Goal: Check status: Check status

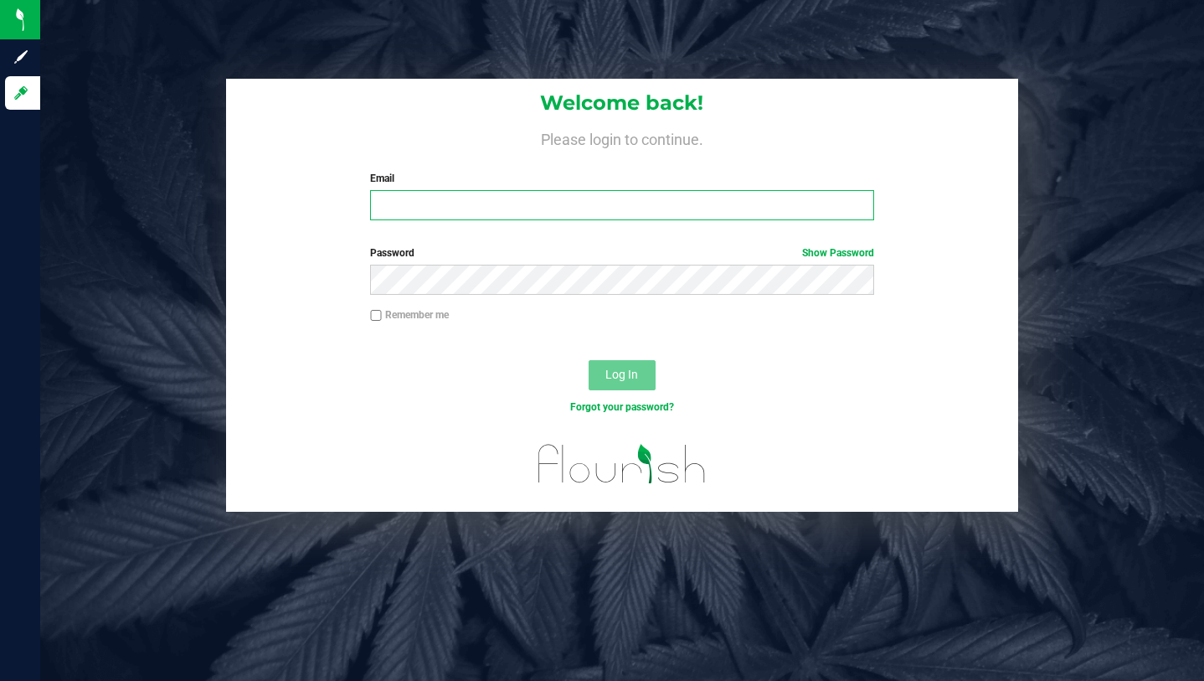
click at [463, 198] on input "Email" at bounding box center [621, 205] width 503 height 30
type input "[PERSON_NAME][EMAIL_ADDRESS][DOMAIN_NAME]"
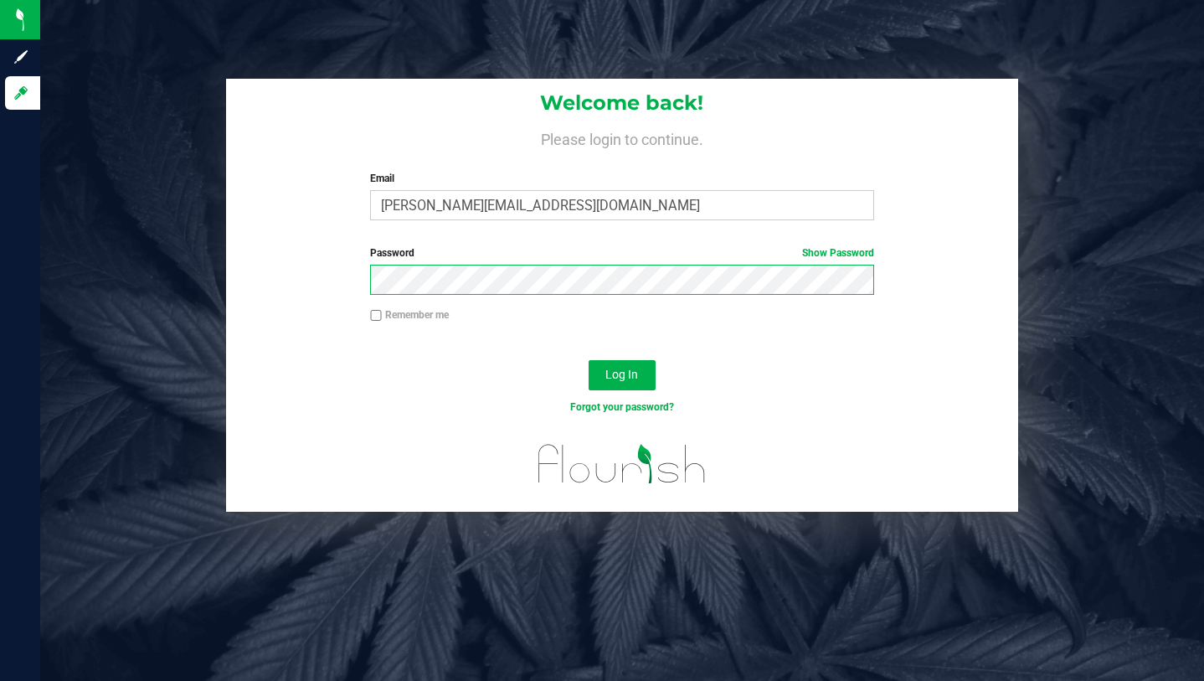
click at [588, 360] on button "Log In" at bounding box center [621, 375] width 67 height 30
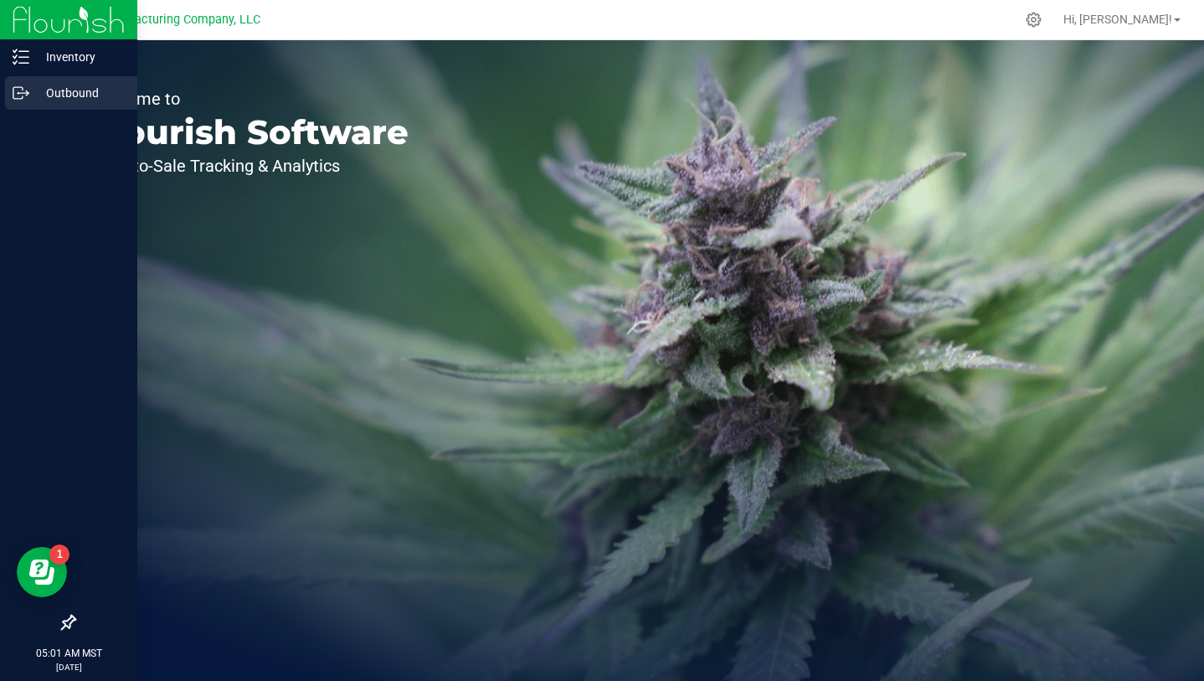
click at [32, 101] on p "Outbound" at bounding box center [79, 93] width 100 height 20
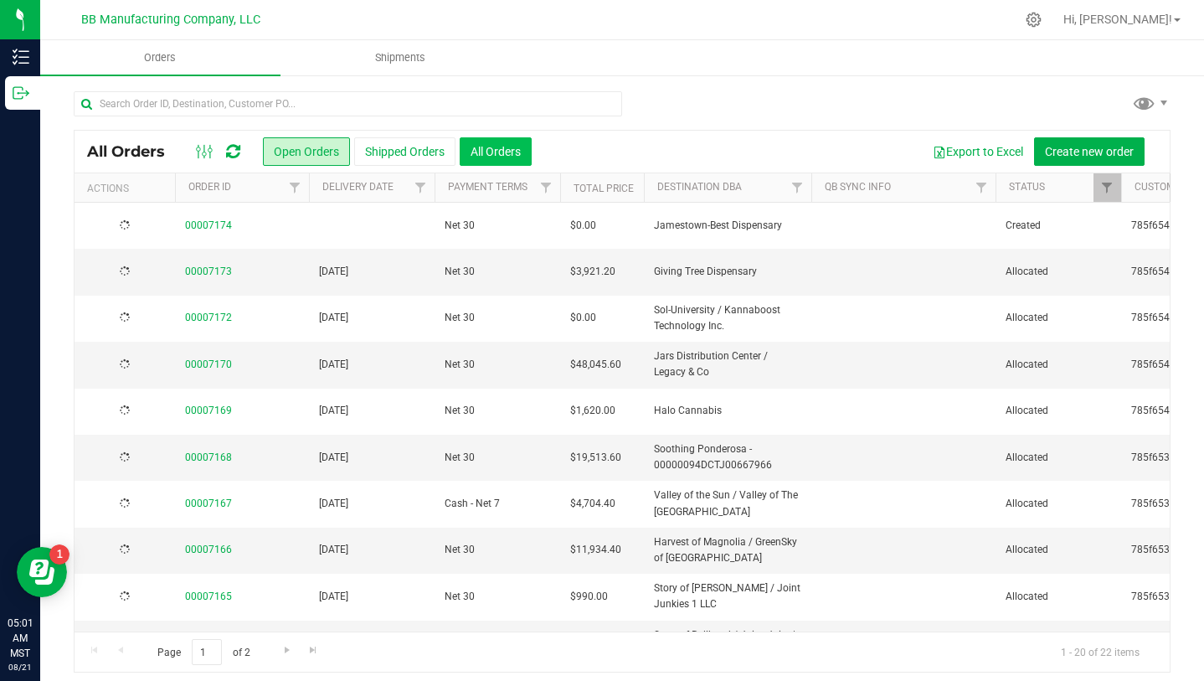
click at [482, 160] on button "All Orders" at bounding box center [496, 151] width 72 height 28
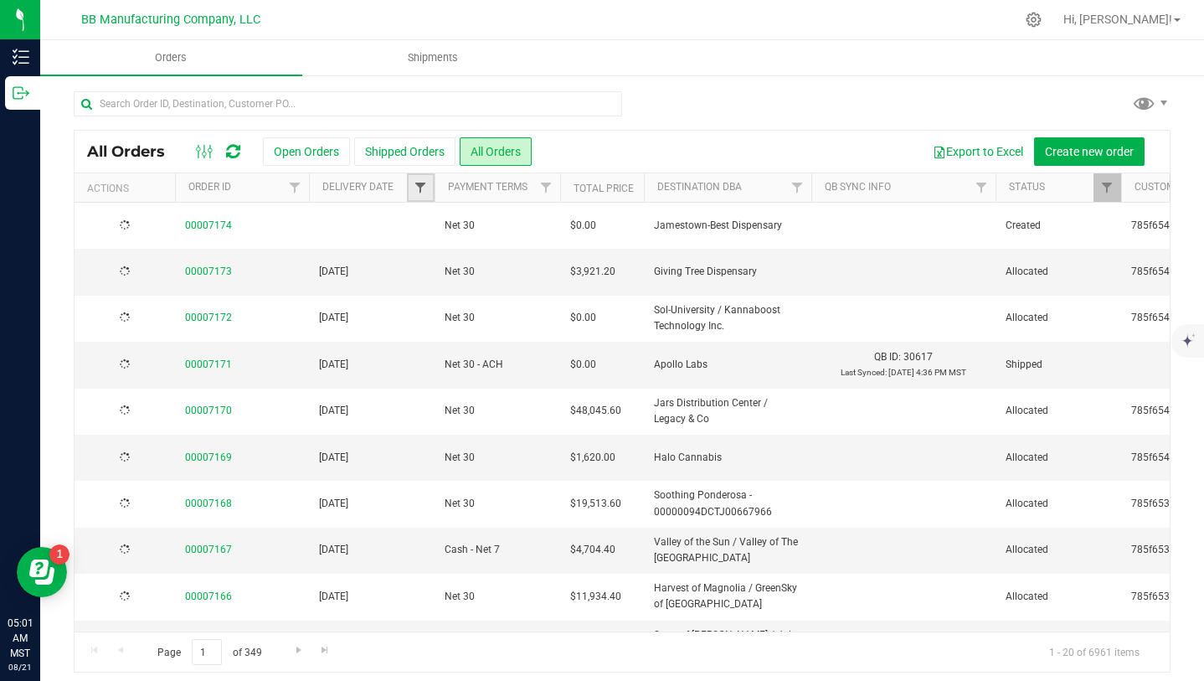
click at [419, 188] on span "Filter" at bounding box center [420, 187] width 13 height 13
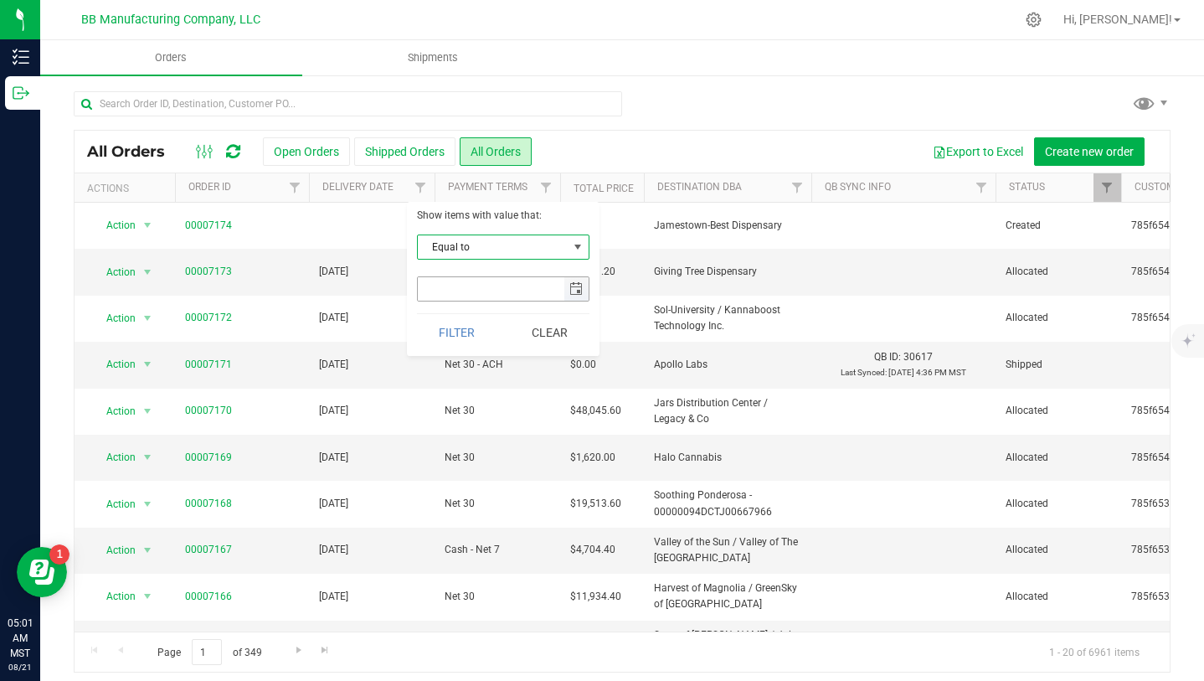
click at [578, 295] on span "select" at bounding box center [575, 288] width 13 height 13
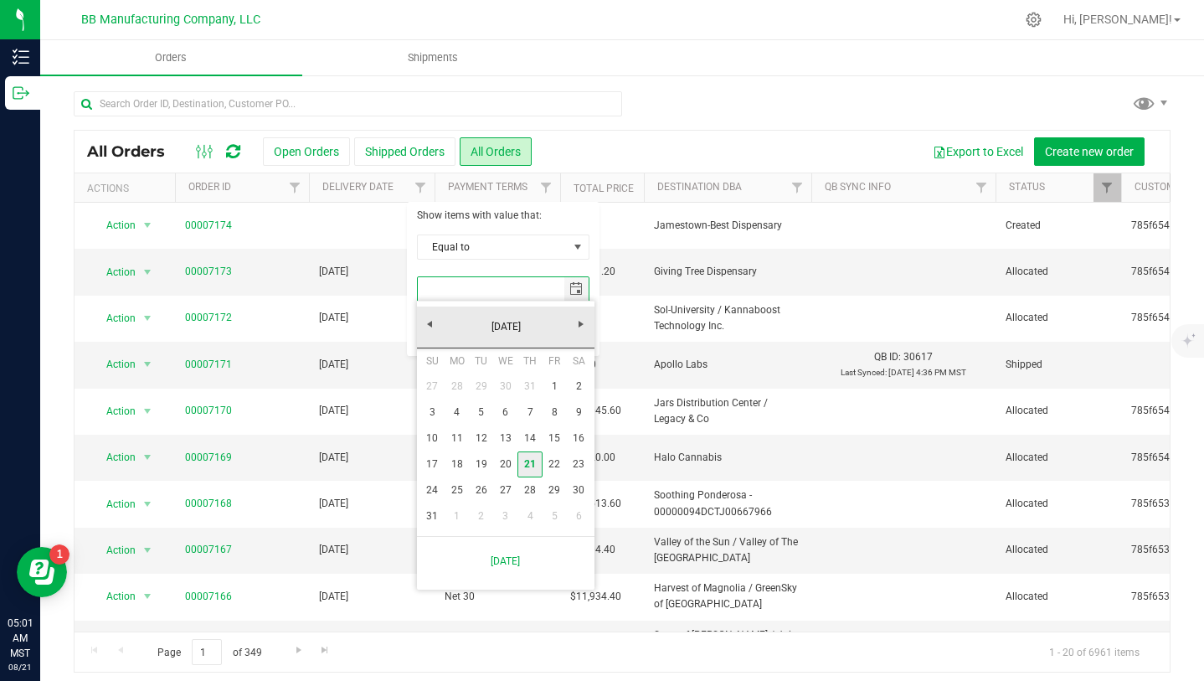
click at [532, 468] on link "21" at bounding box center [529, 464] width 24 height 26
type input "[DATE]"
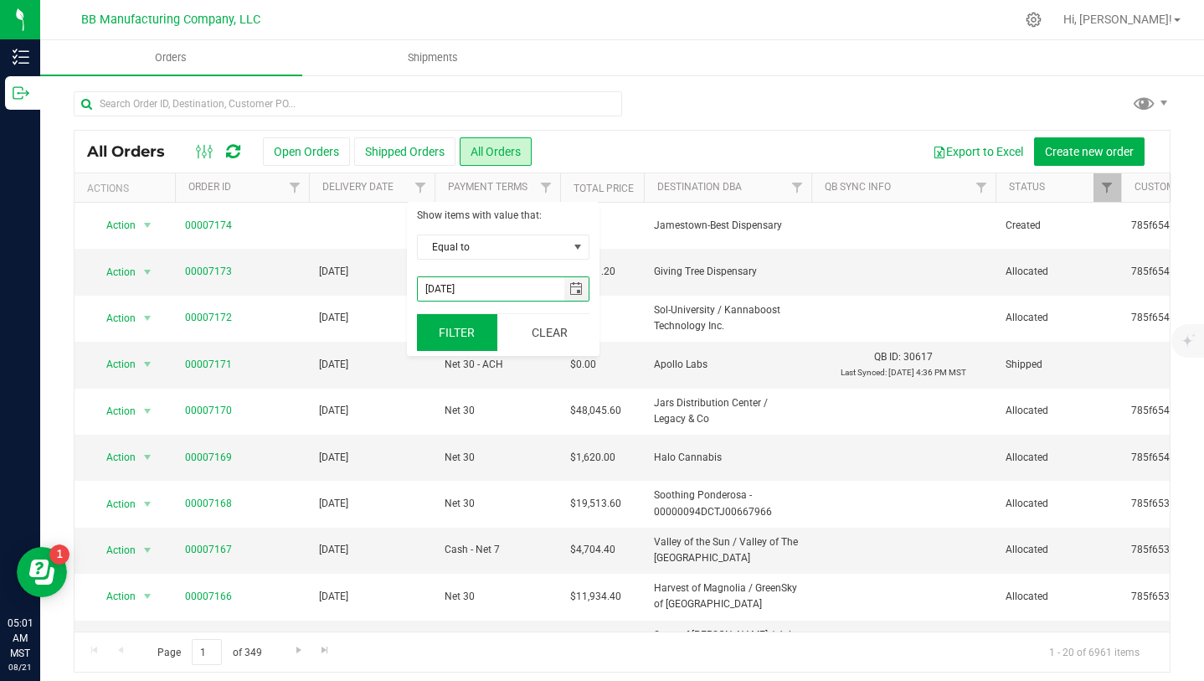
click at [461, 341] on button "Filter" at bounding box center [457, 332] width 80 height 37
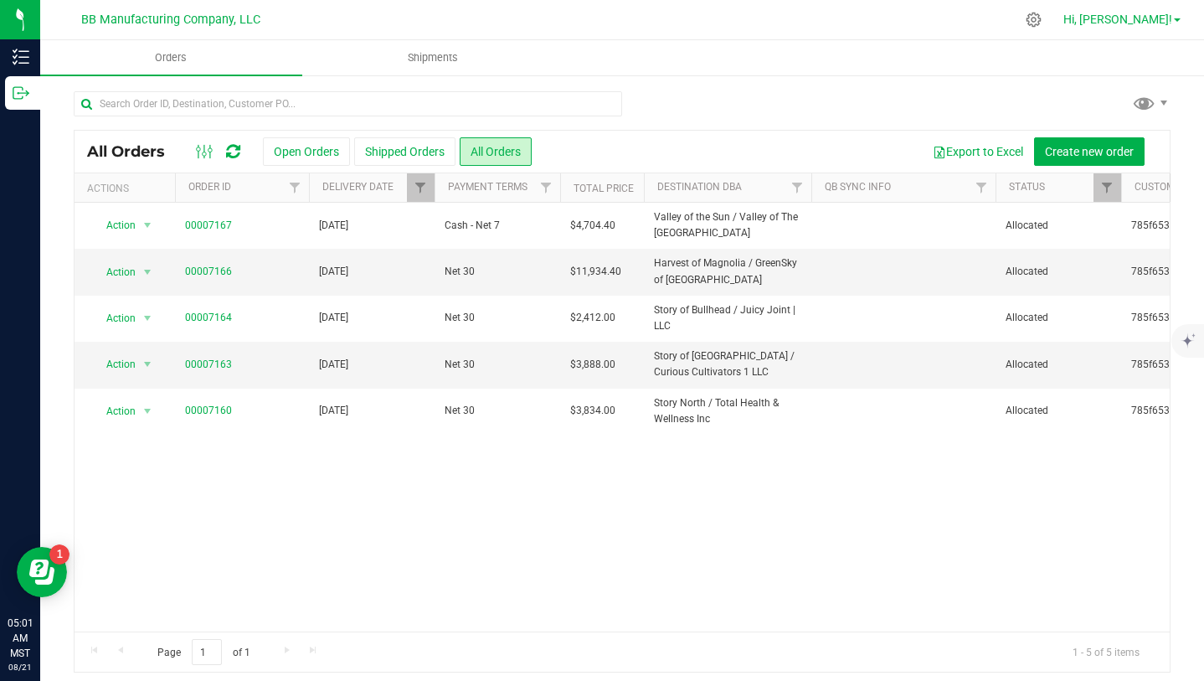
click at [1158, 24] on span "Hi, [PERSON_NAME]!" at bounding box center [1117, 19] width 109 height 13
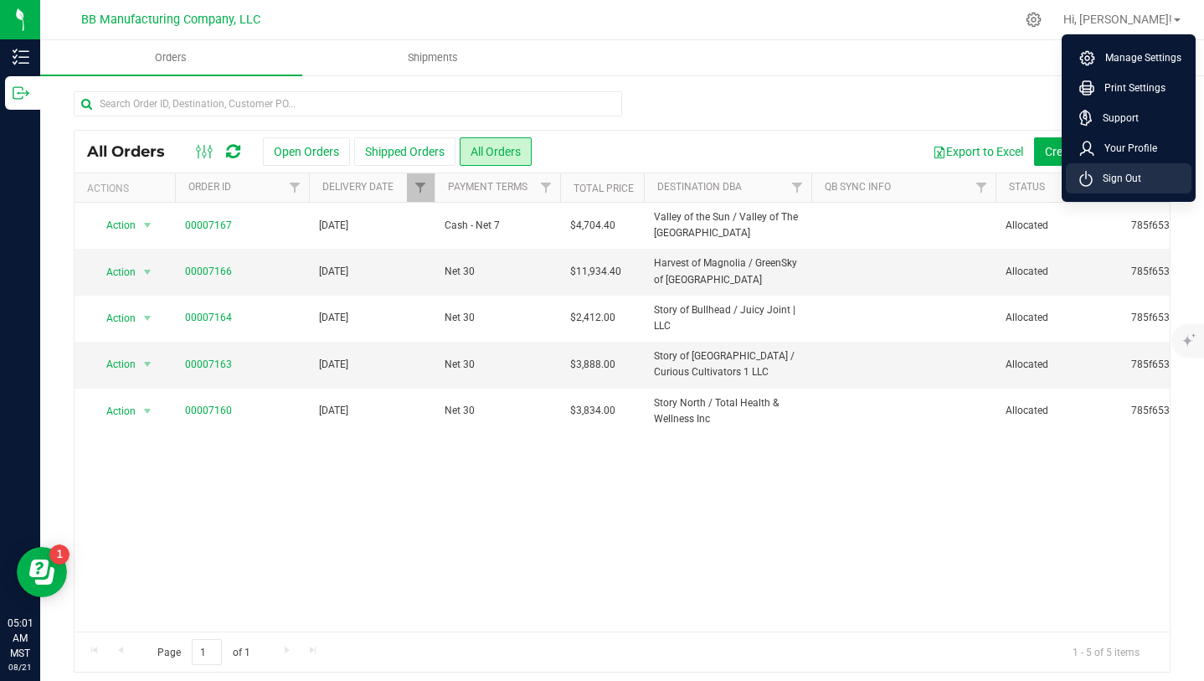
click at [1132, 177] on span "Sign Out" at bounding box center [1116, 178] width 49 height 17
